Goal: Information Seeking & Learning: Check status

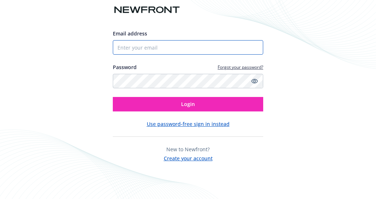
click at [176, 49] on input "Email address" at bounding box center [188, 47] width 151 height 14
type input "8588606260"
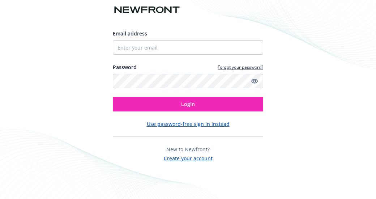
click at [141, 34] on span "Email address" at bounding box center [130, 33] width 34 height 7
click at [141, 40] on input "Email address" at bounding box center [188, 47] width 151 height 14
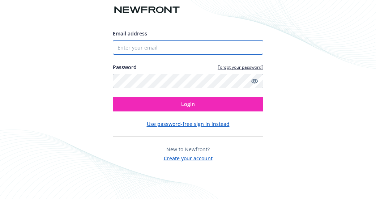
click at [149, 43] on input "Email address" at bounding box center [188, 47] width 151 height 14
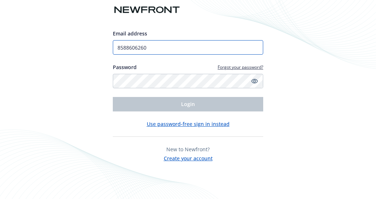
drag, startPoint x: 161, startPoint y: 49, endPoint x: 68, endPoint y: 55, distance: 93.2
click at [68, 55] on div "Email address 8588606260 Password Forgot your password? Login Use password-free…" at bounding box center [188, 99] width 376 height 199
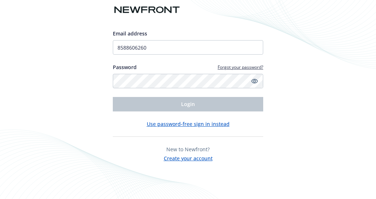
click at [312, 64] on div "Email address 8588606260 Password Forgot your password? Login Use password-free…" at bounding box center [188, 99] width 376 height 199
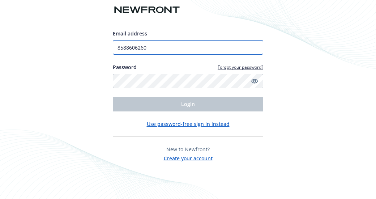
click at [153, 50] on input "8588606260" at bounding box center [188, 47] width 151 height 14
type input "[EMAIL_ADDRESS][DOMAIN_NAME]"
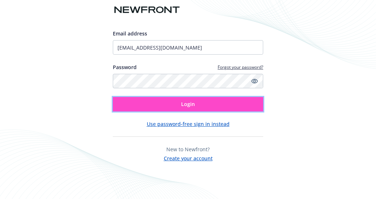
click at [177, 98] on button "Login" at bounding box center [188, 104] width 151 height 14
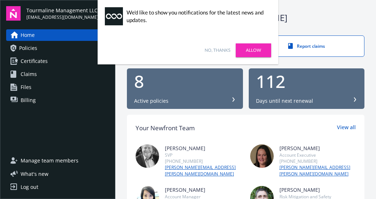
click at [222, 48] on link "No, thanks" at bounding box center [218, 50] width 26 height 7
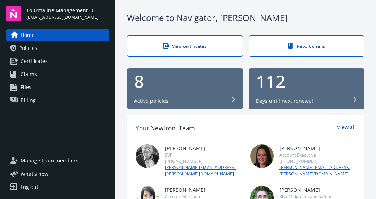
click at [39, 45] on link "Policies" at bounding box center [57, 48] width 103 height 12
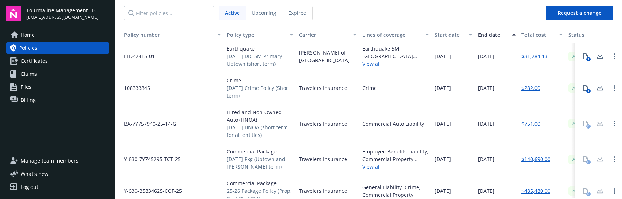
scroll to position [72, 0]
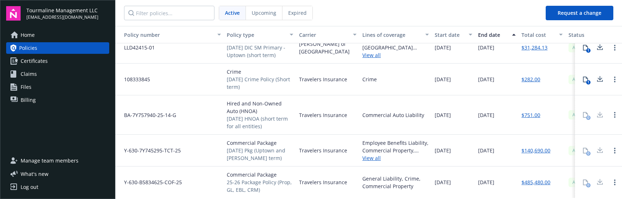
click at [376, 150] on link "$140,690.00" at bounding box center [536, 151] width 29 height 8
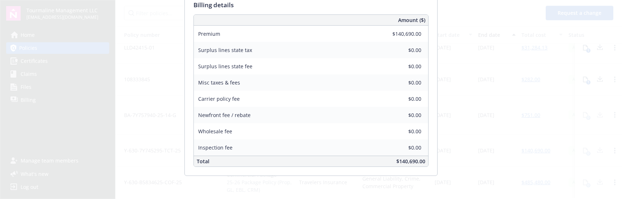
scroll to position [0, 0]
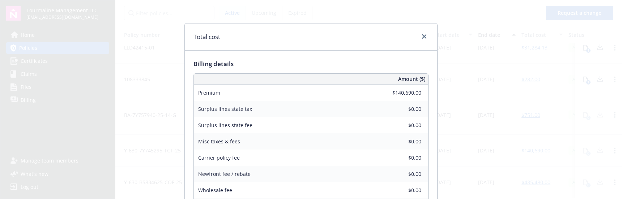
click at [222, 55] on div "Billing details Amount ($) Premium $140,690.00 Surplus lines state tax $0.00 Su…" at bounding box center [311, 143] width 253 height 184
click at [376, 35] on icon "close" at bounding box center [424, 36] width 4 height 4
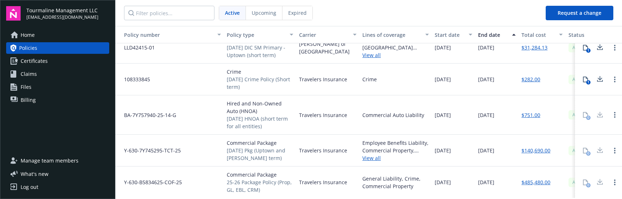
click at [376, 148] on div at bounding box center [600, 151] width 14 height 14
click at [376, 151] on link "$140,690.00" at bounding box center [536, 151] width 29 height 8
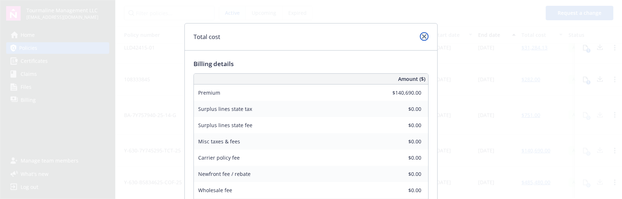
click at [376, 37] on icon "close" at bounding box center [424, 36] width 4 height 4
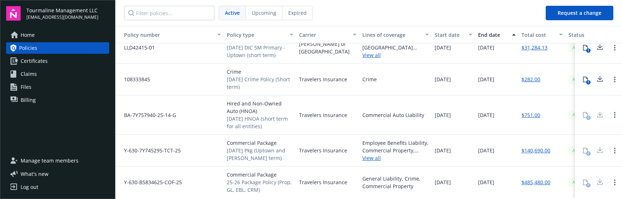
scroll to position [107, 0]
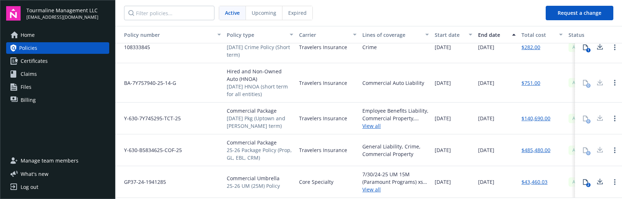
click at [376, 178] on icon at bounding box center [600, 182] width 9 height 9
click at [376, 147] on link "$485,480.00" at bounding box center [536, 151] width 29 height 8
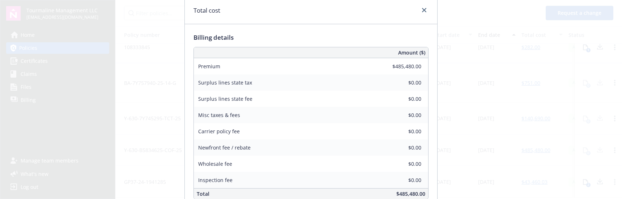
scroll to position [0, 0]
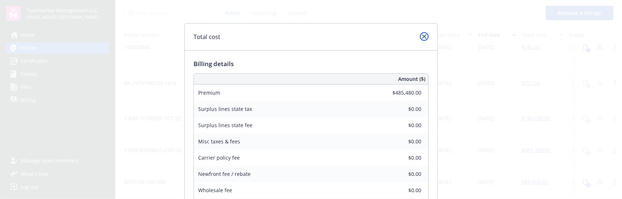
click at [376, 36] on icon "close" at bounding box center [424, 36] width 4 height 4
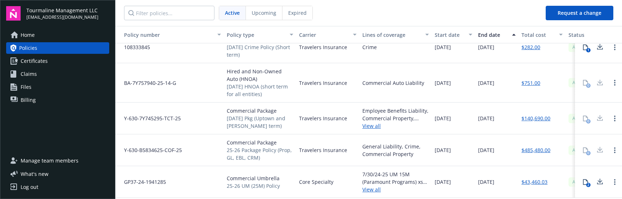
click at [376, 146] on div "0" at bounding box center [586, 150] width 14 height 14
click at [376, 146] on link "Open options" at bounding box center [615, 150] width 9 height 9
click at [376, 147] on span "07/30/2026" at bounding box center [486, 151] width 16 height 8
click at [376, 179] on icon at bounding box center [600, 181] width 5 height 4
click at [180, 135] on div "Y-630-B5834625-COF-25" at bounding box center [169, 151] width 109 height 32
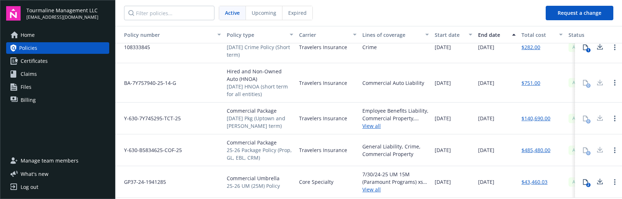
click at [376, 147] on link "$485,480.00" at bounding box center [536, 151] width 29 height 8
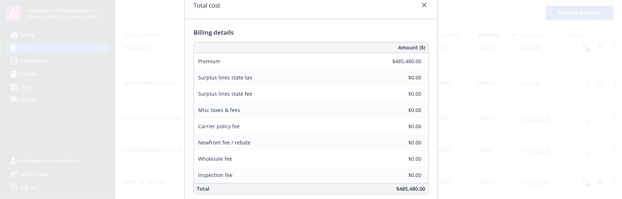
scroll to position [23, 0]
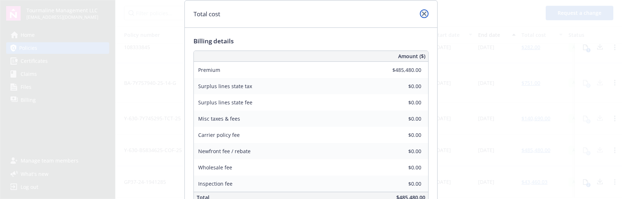
click at [376, 13] on icon "close" at bounding box center [424, 14] width 4 height 4
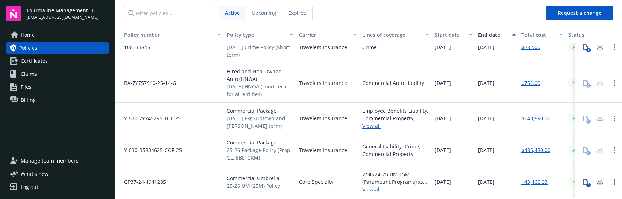
click at [376, 147] on link "$485,480.00" at bounding box center [536, 151] width 29 height 8
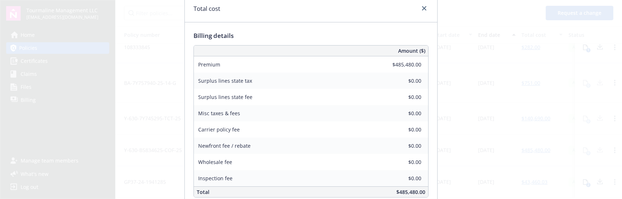
scroll to position [59, 0]
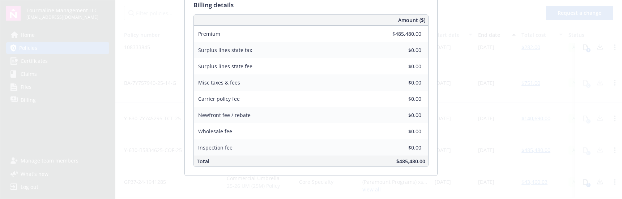
click at [376, 22] on span "Amount ($)" at bounding box center [411, 20] width 27 height 8
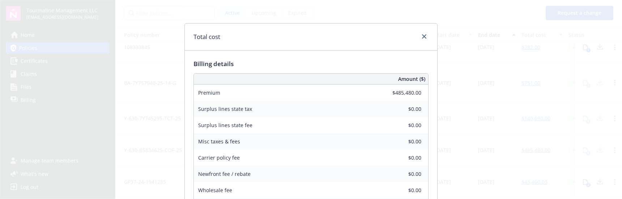
click at [376, 35] on div at bounding box center [423, 36] width 12 height 9
click at [376, 34] on icon "close" at bounding box center [424, 36] width 4 height 4
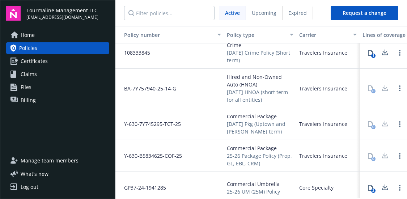
scroll to position [107, 0]
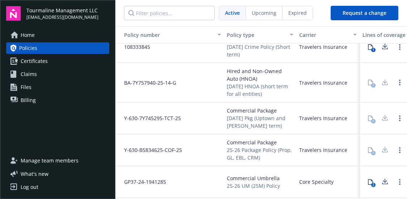
click at [246, 115] on span "8/23/25 Pkg (Uptown and Fletcher -short term)" at bounding box center [260, 121] width 67 height 15
click at [160, 114] on span "Y-630-7Y745295-TCT-25" at bounding box center [149, 118] width 63 height 8
click at [170, 114] on span "Y-630-7Y745295-TCT-25" at bounding box center [149, 118] width 63 height 8
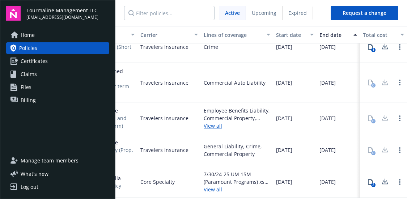
scroll to position [107, 165]
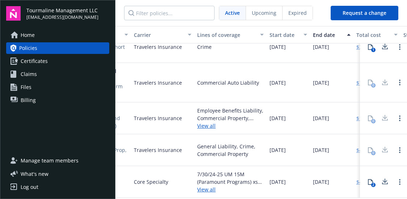
click at [203, 122] on link "View all" at bounding box center [230, 126] width 67 height 8
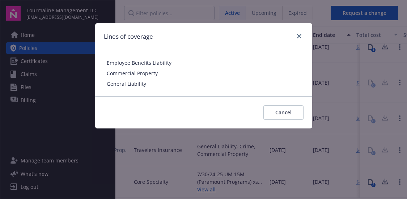
click at [132, 69] on span "Commercial Property" at bounding box center [204, 73] width 194 height 8
click at [292, 120] on div "Cancel" at bounding box center [203, 112] width 217 height 32
click at [290, 111] on span "Cancel" at bounding box center [283, 112] width 16 height 7
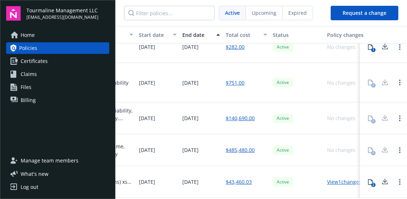
scroll to position [107, 311]
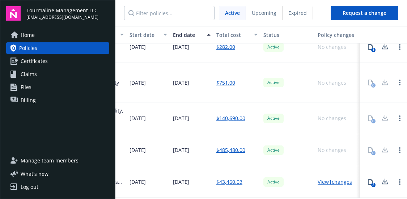
click at [263, 106] on div "Active" at bounding box center [288, 118] width 54 height 32
click at [272, 115] on span "Active" at bounding box center [273, 118] width 14 height 7
click at [271, 115] on span "Active" at bounding box center [273, 118] width 14 height 7
click at [273, 128] on div "Active" at bounding box center [288, 118] width 54 height 32
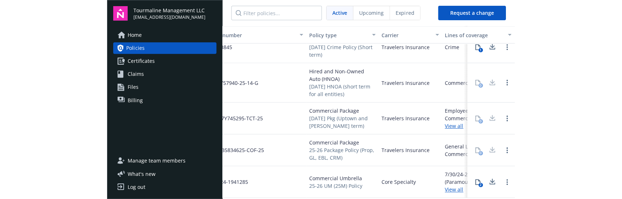
scroll to position [107, 0]
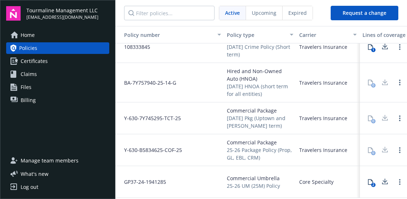
click at [255, 107] on span "Commercial Package" at bounding box center [260, 111] width 67 height 8
click at [167, 118] on div "Y-630-7Y745295-TCT-25" at bounding box center [169, 118] width 109 height 32
click at [144, 114] on span "Y-630-7Y745295-TCT-25" at bounding box center [149, 118] width 63 height 8
drag, startPoint x: 121, startPoint y: 113, endPoint x: 183, endPoint y: 114, distance: 62.6
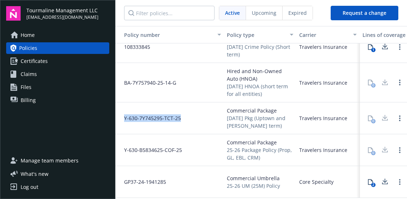
click at [183, 114] on div "Y-630-7Y745295-TCT-25" at bounding box center [169, 118] width 109 height 32
click at [46, 124] on div "Home Policies Certificates Claims Files Billing" at bounding box center [57, 87] width 103 height 117
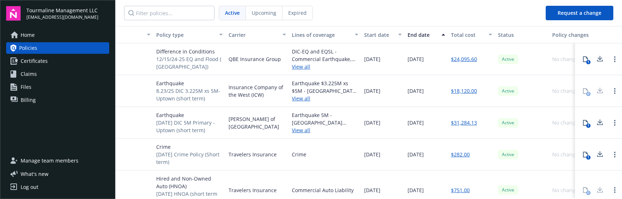
scroll to position [0, 96]
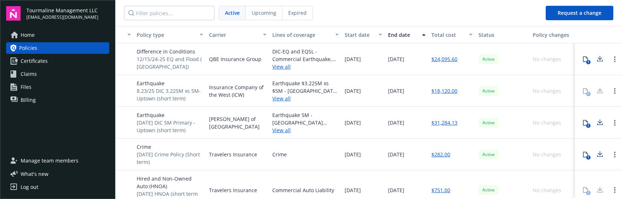
click at [376, 57] on span "Active" at bounding box center [489, 59] width 14 height 7
drag, startPoint x: 474, startPoint y: 39, endPoint x: 471, endPoint y: 38, distance: 3.8
click at [376, 38] on button "Status" at bounding box center [503, 34] width 54 height 17
click at [376, 36] on div "button" at bounding box center [472, 34] width 4 height 17
click at [376, 35] on div "Total cost" at bounding box center [448, 35] width 33 height 8
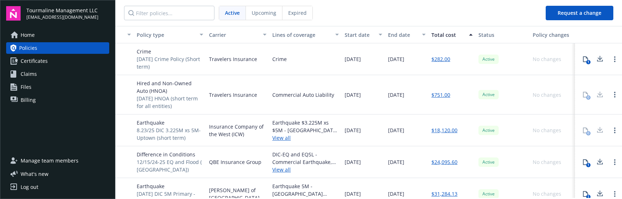
click at [376, 35] on div "Total cost" at bounding box center [448, 35] width 33 height 8
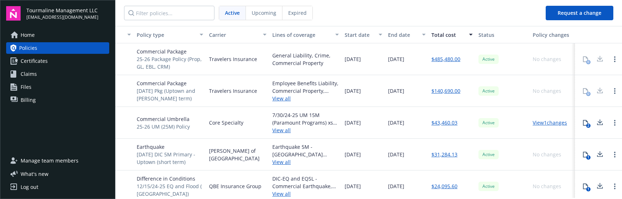
click at [376, 56] on link "$485,480.00" at bounding box center [446, 59] width 29 height 8
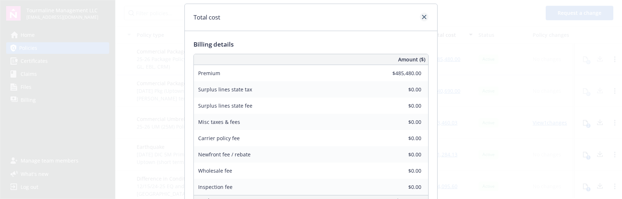
scroll to position [0, 0]
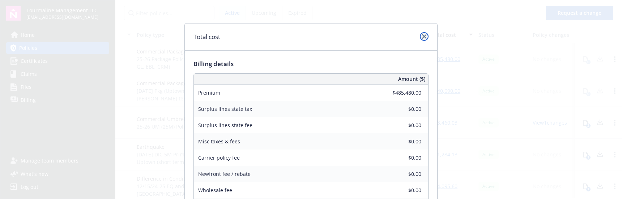
click at [376, 35] on link "close" at bounding box center [424, 36] width 9 height 9
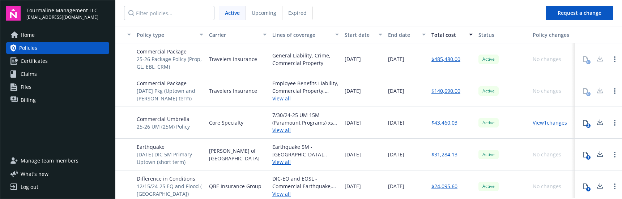
click at [206, 58] on div "Travelers Insurance" at bounding box center [237, 59] width 63 height 32
click at [137, 60] on span "25-26 Package Policy (Prop, GL, EBL, CRM)" at bounding box center [170, 62] width 67 height 15
click at [140, 56] on span "25-26 Package Policy (Prop, GL, EBL, CRM)" at bounding box center [170, 62] width 67 height 15
click at [18, 31] on link "Home" at bounding box center [57, 35] width 103 height 12
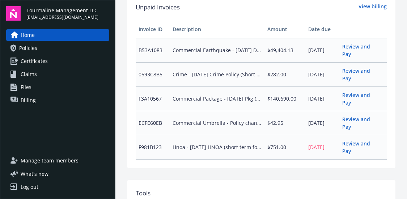
scroll to position [311, 0]
